Goal: Navigation & Orientation: Go to known website

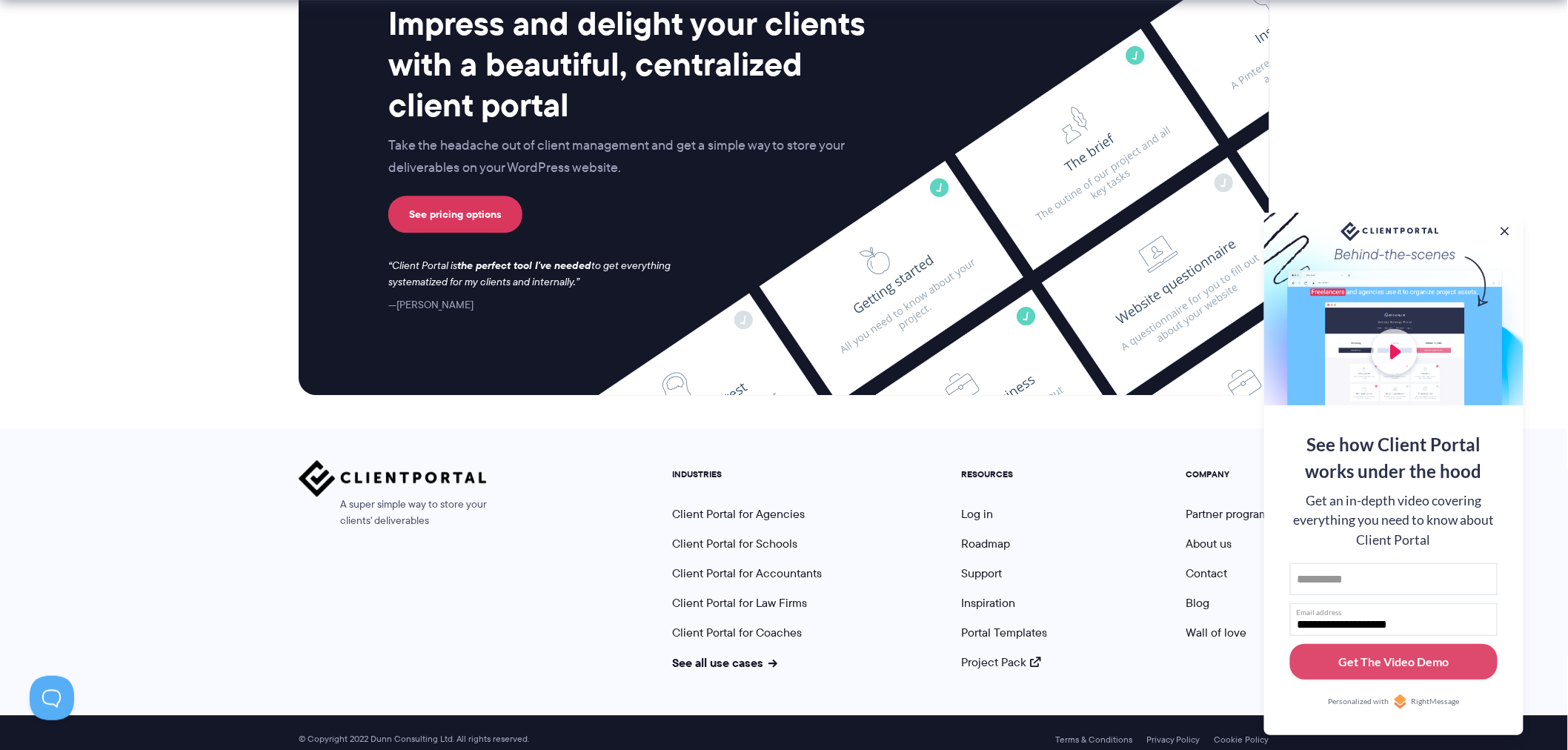
scroll to position [6054, 0]
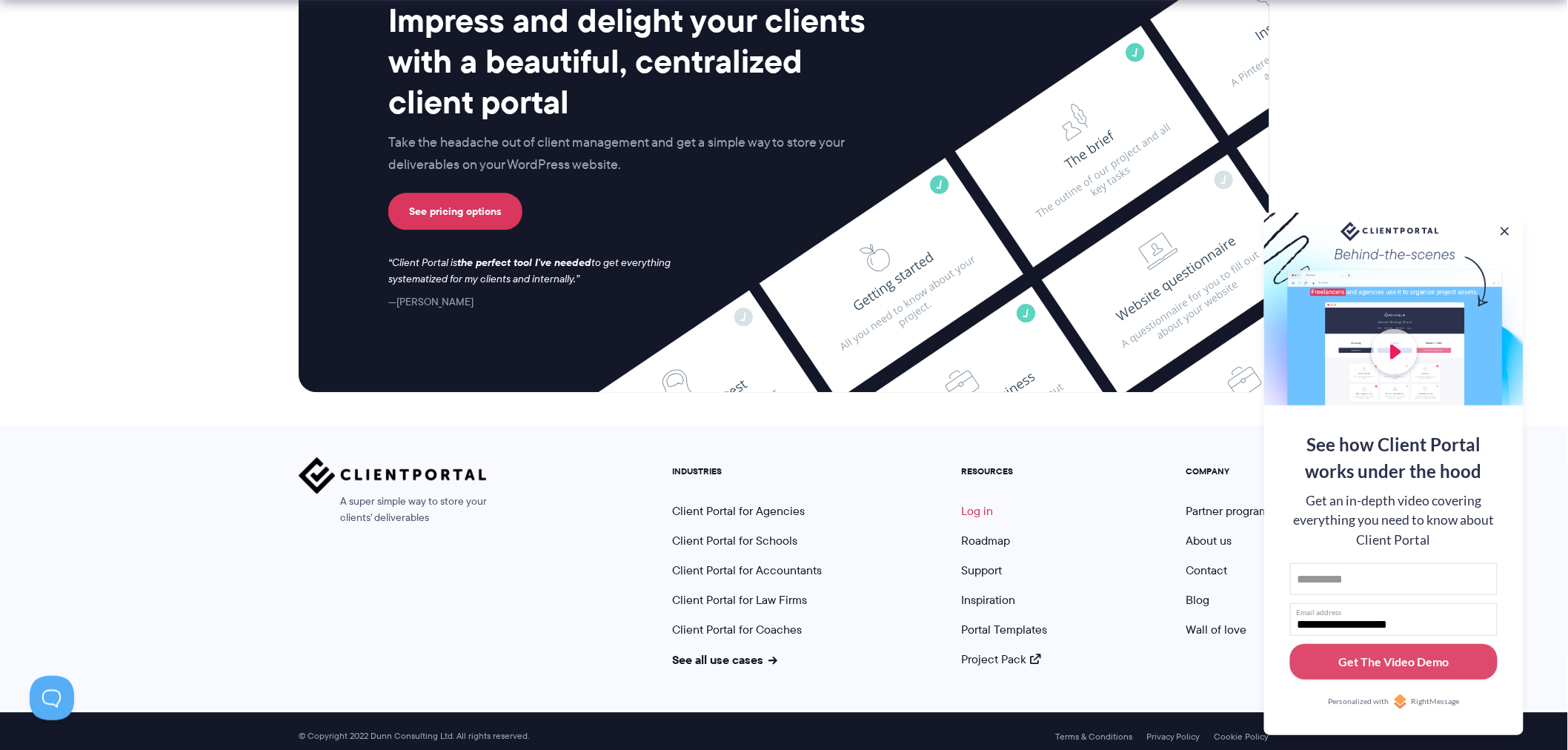
click at [979, 503] on link "Log in" at bounding box center [978, 511] width 32 height 17
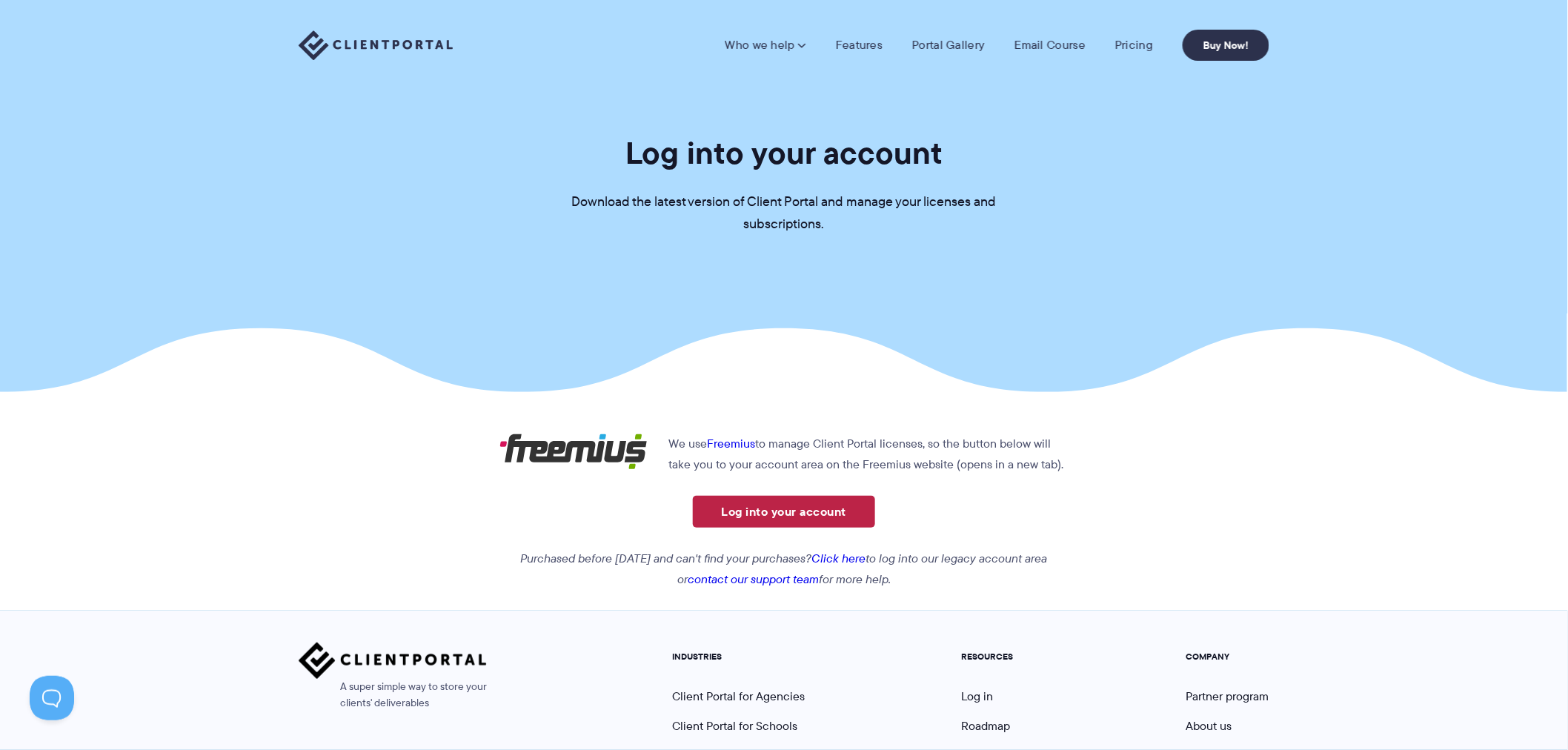
click at [802, 515] on link "Log into your account" at bounding box center [784, 512] width 182 height 32
click at [813, 519] on link "Log into your account" at bounding box center [784, 512] width 182 height 32
